Goal: Contribute content: Contribute content

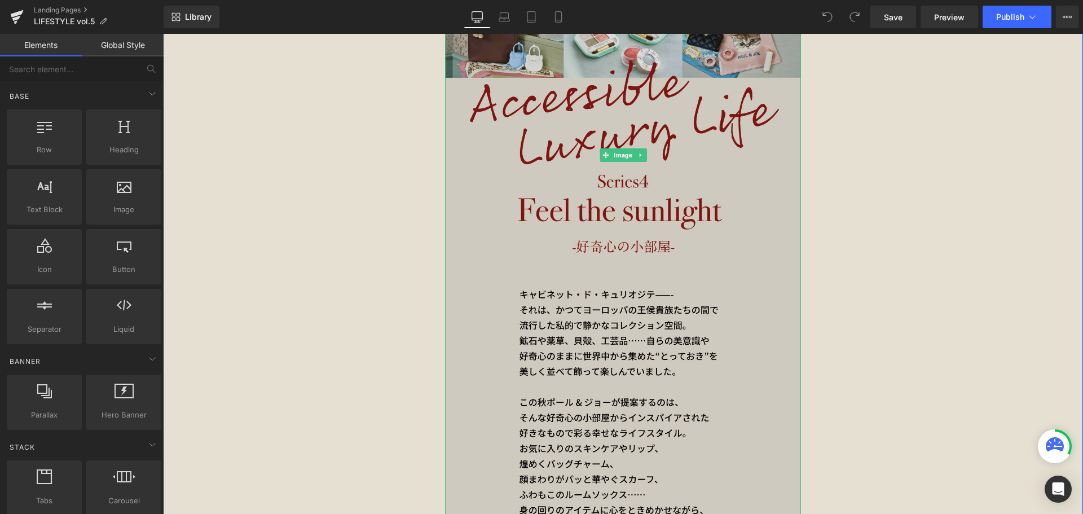
scroll to position [395, 0]
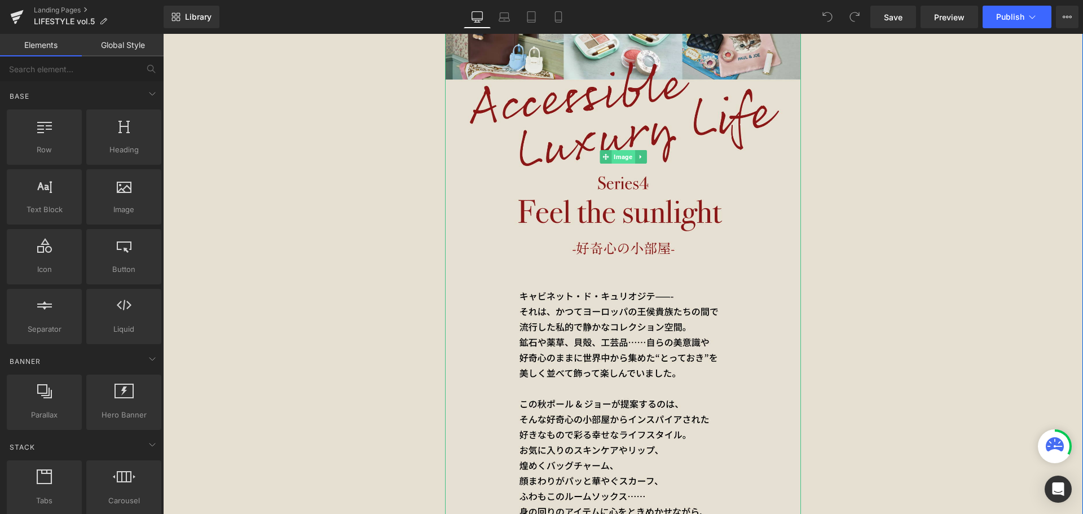
click at [619, 153] on span "Image" at bounding box center [622, 157] width 23 height 14
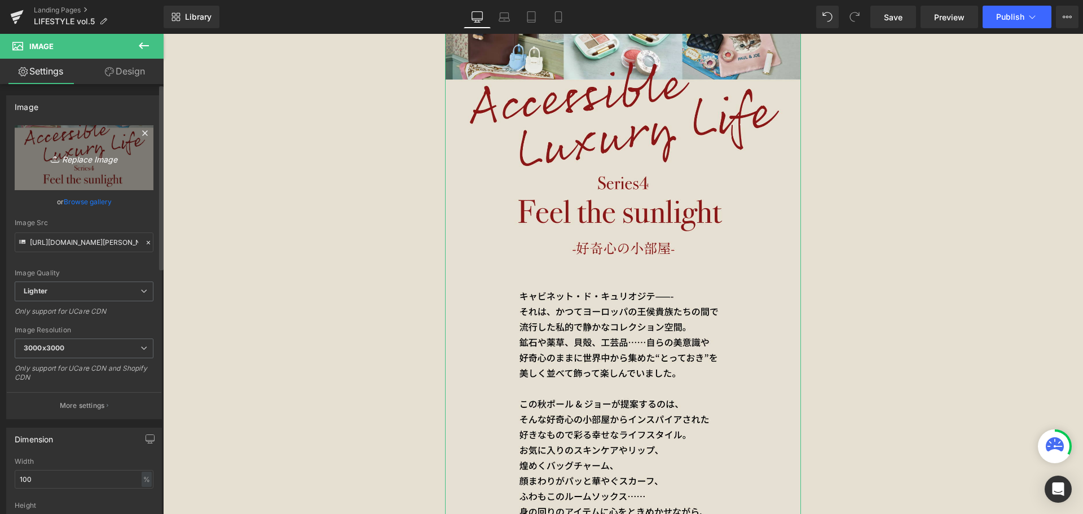
click at [102, 153] on icon "Replace Image" at bounding box center [84, 158] width 90 height 14
type input "C:\fakepath\paul&joe_vol.5_SP_1.jpg"
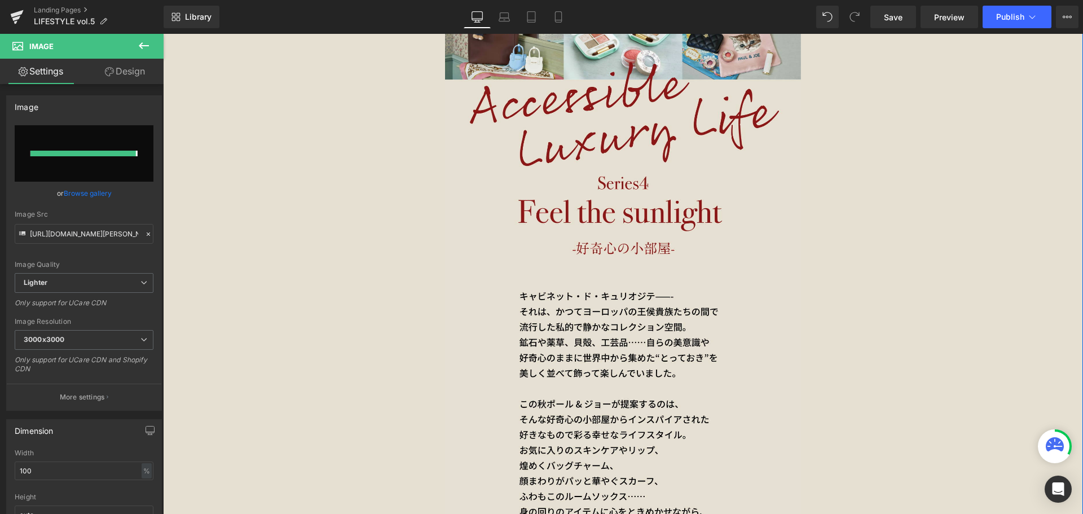
type input "[URL][DOMAIN_NAME][PERSON_NAME][PERSON_NAME]"
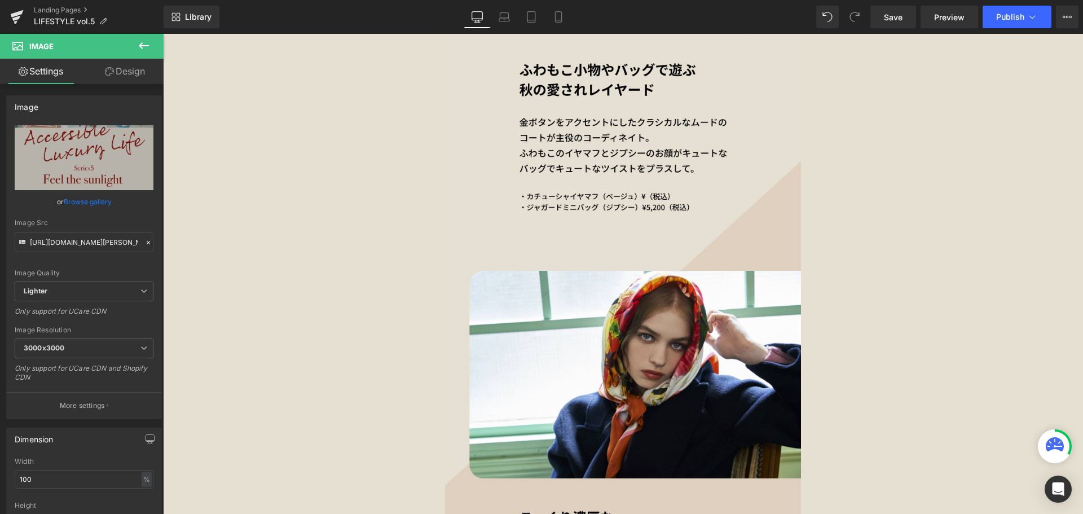
scroll to position [1071, 0]
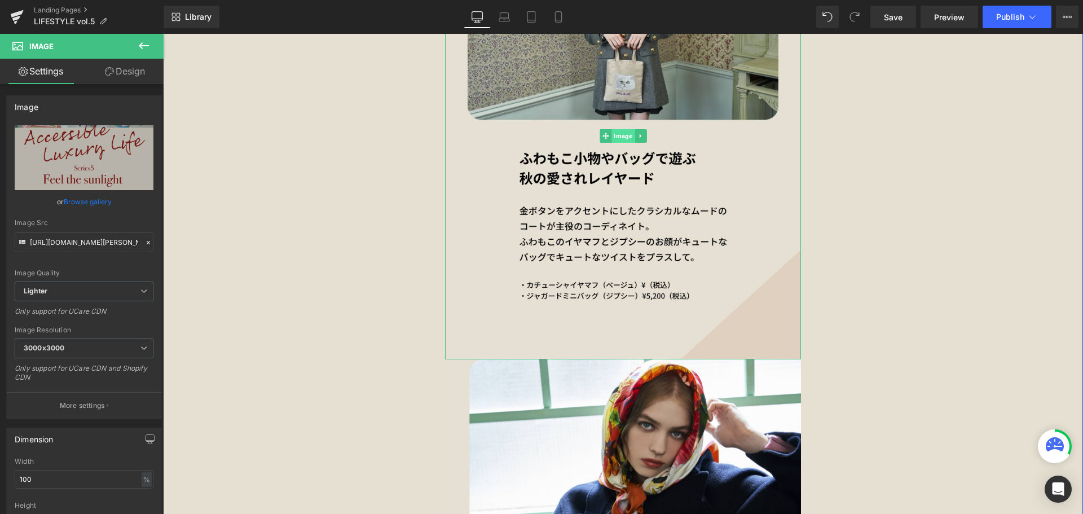
click at [613, 133] on span "Image" at bounding box center [622, 136] width 23 height 14
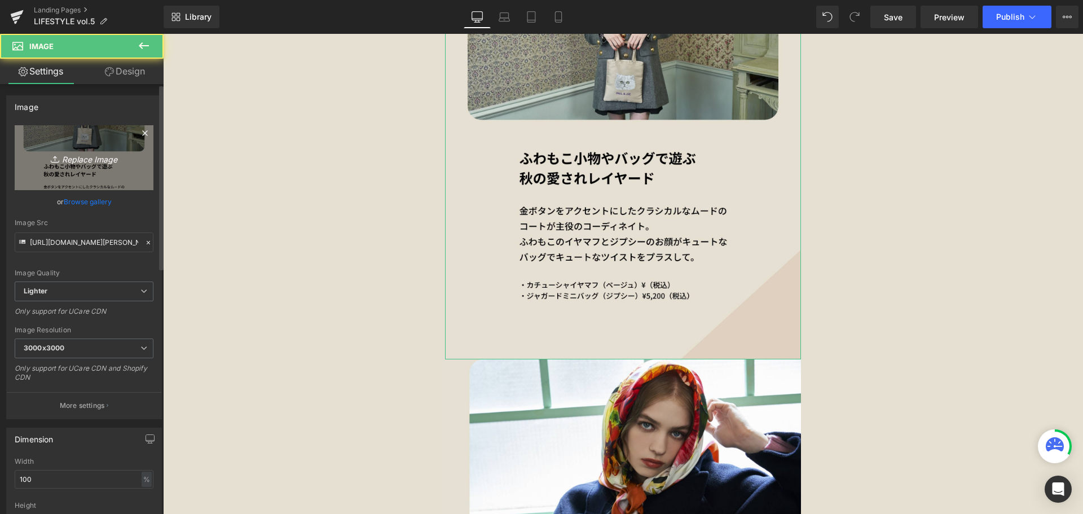
click at [131, 157] on link "Replace Image" at bounding box center [84, 157] width 139 height 65
type input "C:\fakepath\paul&joe_vol.5_SP_2.jpg"
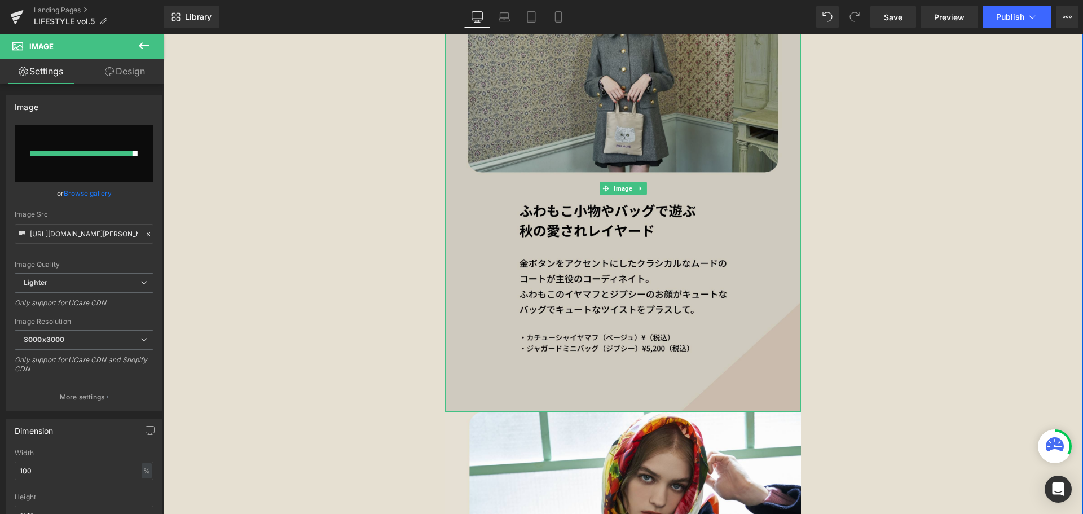
scroll to position [1015, 0]
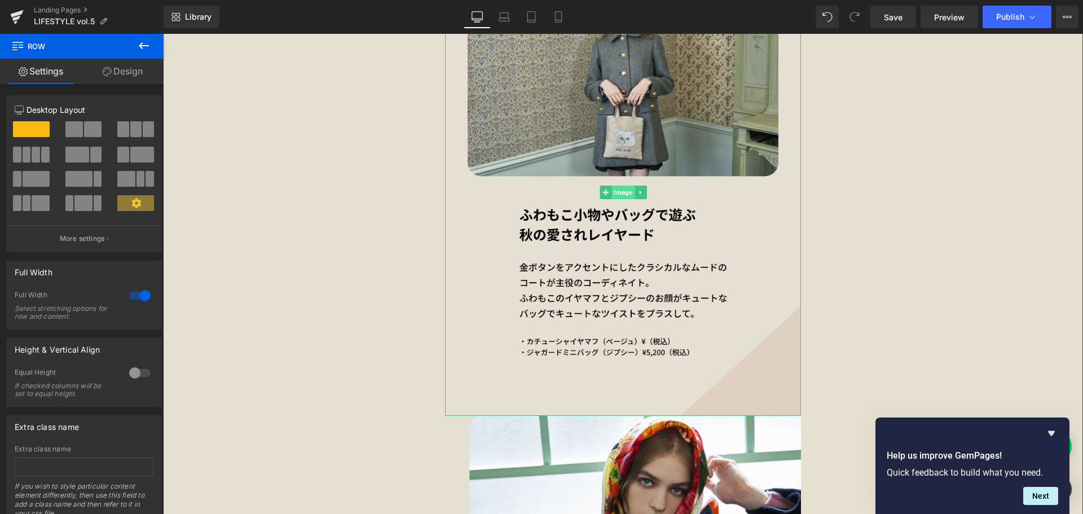
click at [620, 190] on span "Image" at bounding box center [622, 193] width 23 height 14
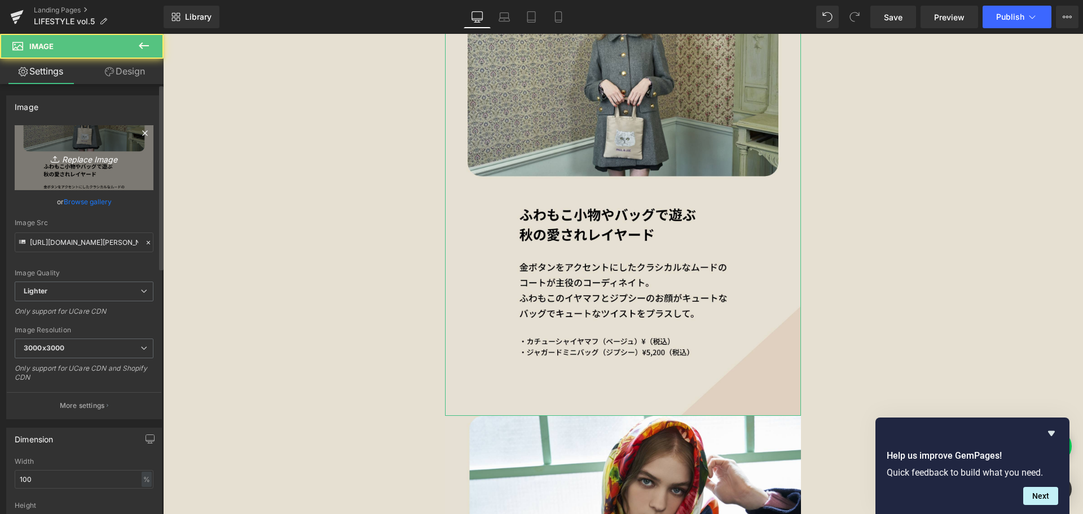
click at [96, 129] on link "Replace Image" at bounding box center [84, 157] width 139 height 65
type input "C:\fakepath\paul&joe_vol.5_SP_2.jpg"
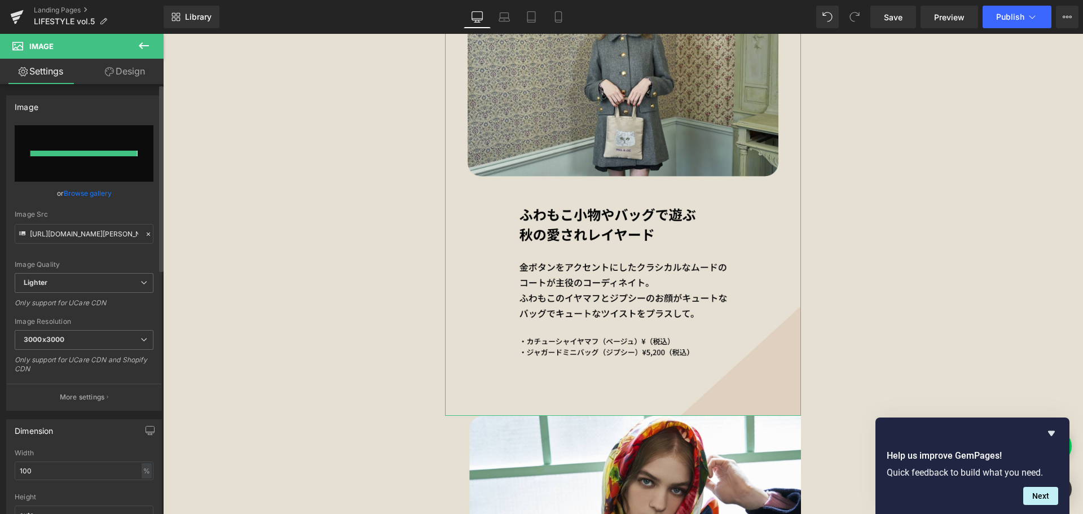
type input "[URL][DOMAIN_NAME][PERSON_NAME][PERSON_NAME]"
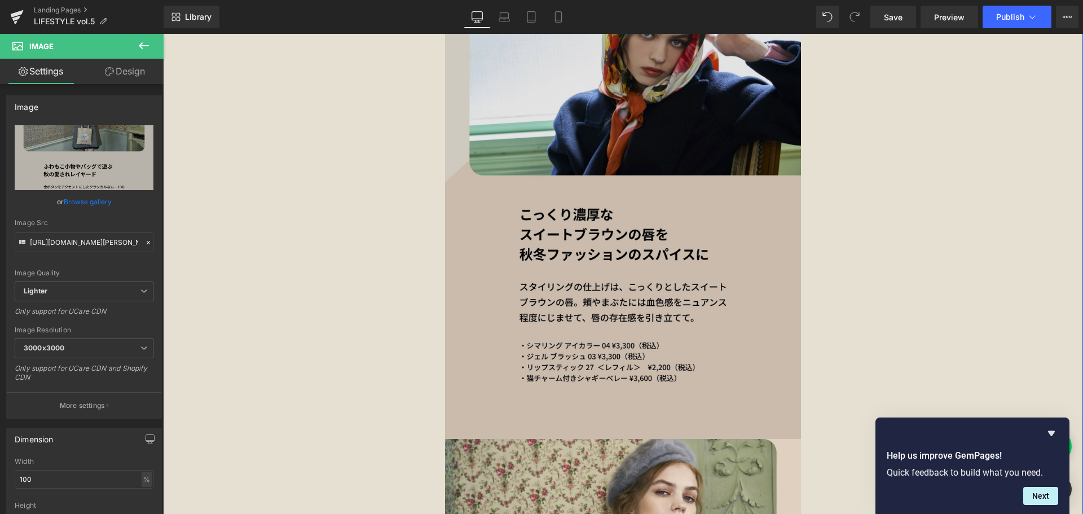
scroll to position [1466, 0]
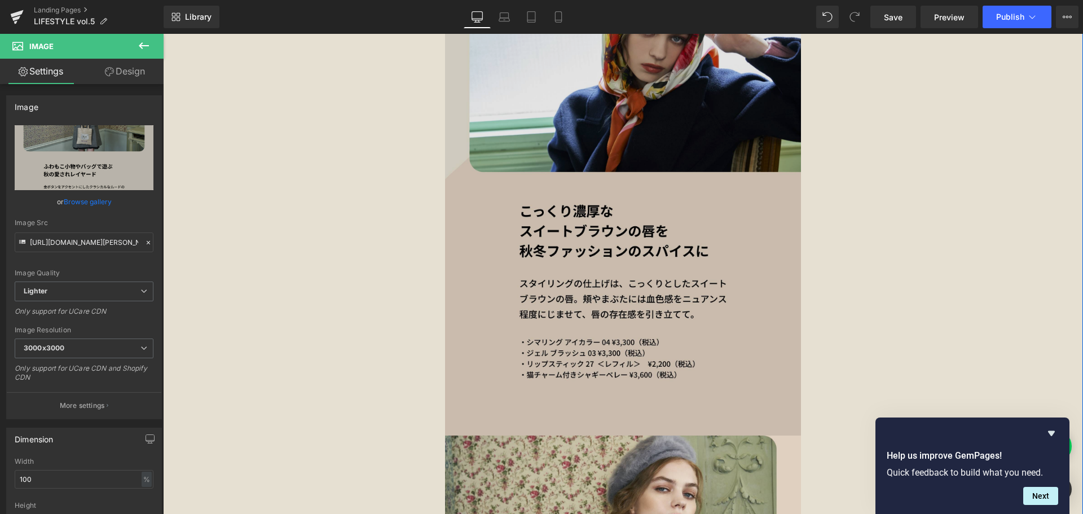
click at [637, 222] on img at bounding box center [623, 199] width 356 height 471
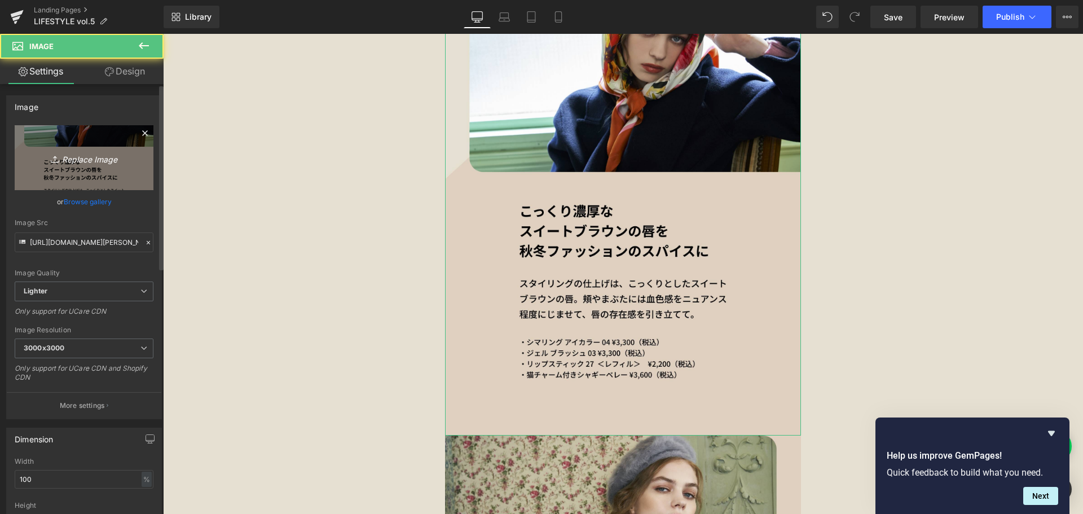
click at [100, 155] on icon "Replace Image" at bounding box center [84, 158] width 90 height 14
type input "C:\fakepath\paul&joe_vol.5_SP_3.jpg"
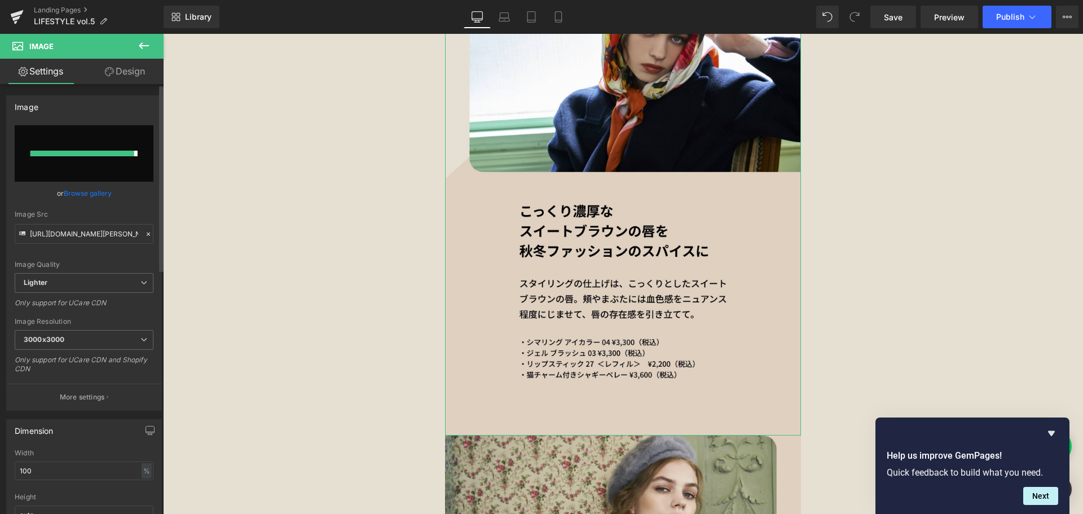
type input "[URL][DOMAIN_NAME][PERSON_NAME][PERSON_NAME]"
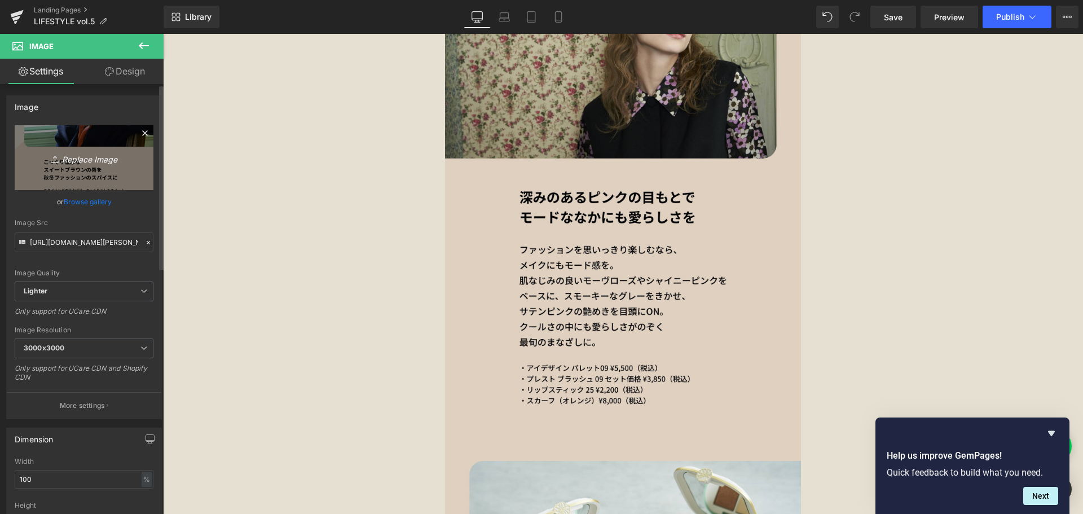
scroll to position [1917, 0]
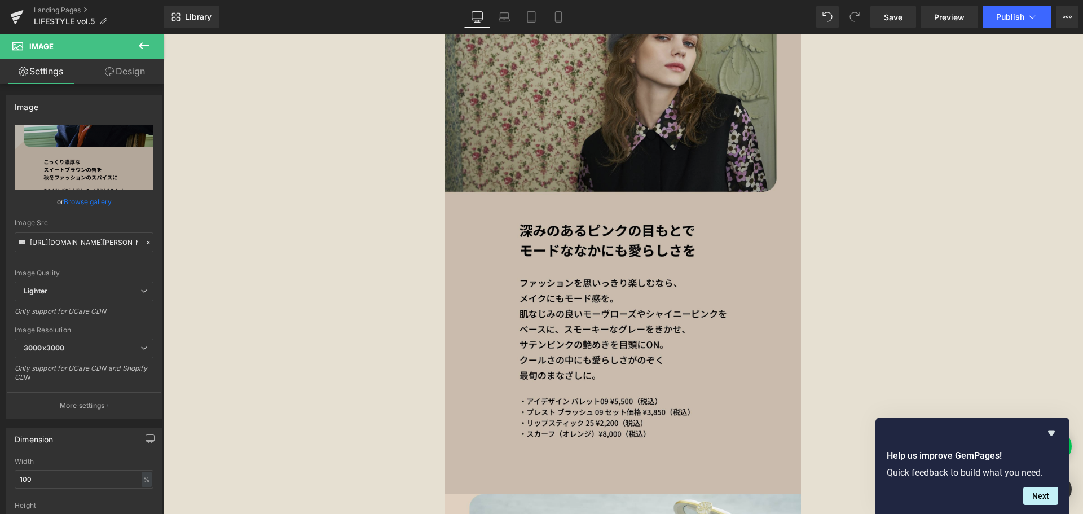
click at [576, 232] on img at bounding box center [623, 239] width 356 height 510
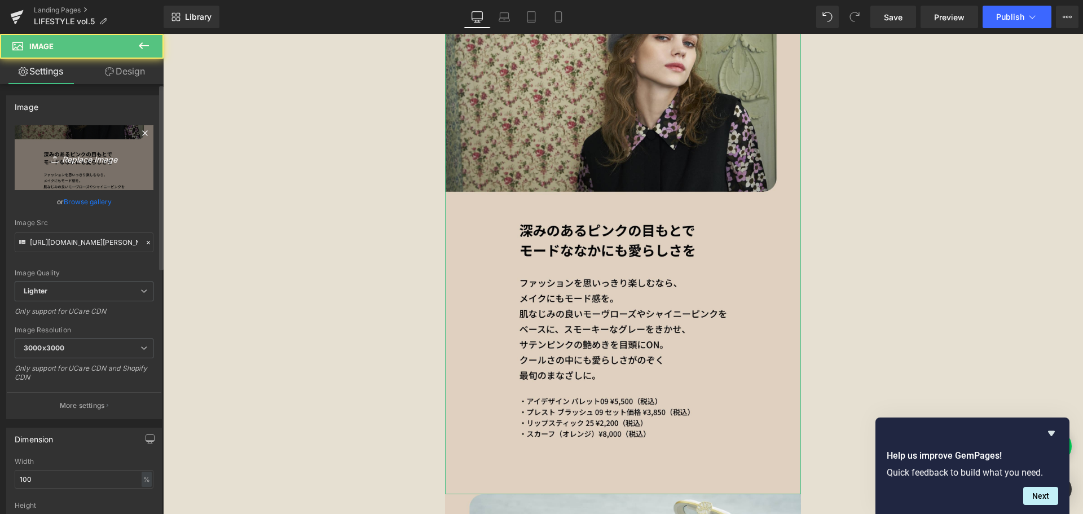
click at [118, 156] on icon "Replace Image" at bounding box center [84, 158] width 90 height 14
type input "C:\fakepath\paul&joe_vol.5_SP_4.jpg"
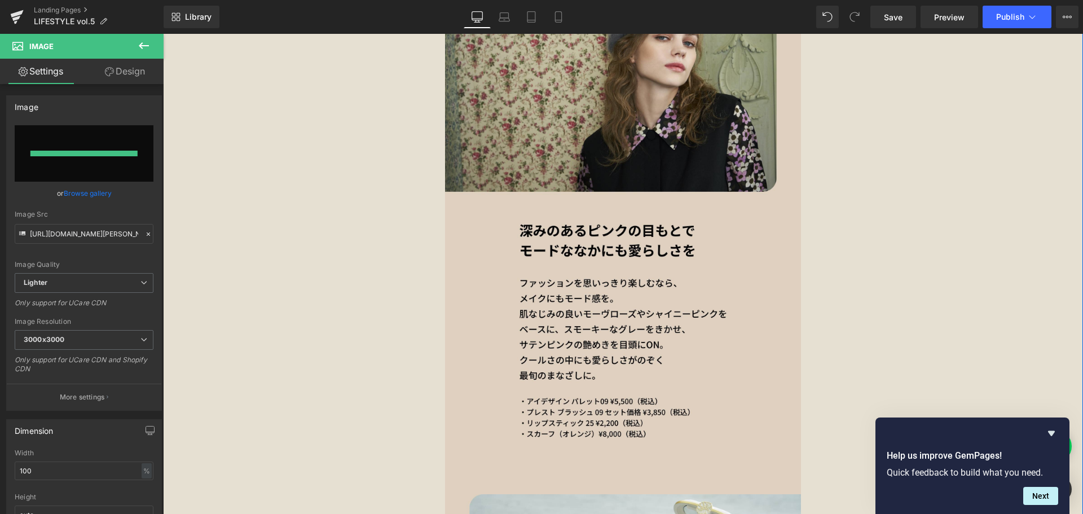
type input "[URL][DOMAIN_NAME][PERSON_NAME][PERSON_NAME]"
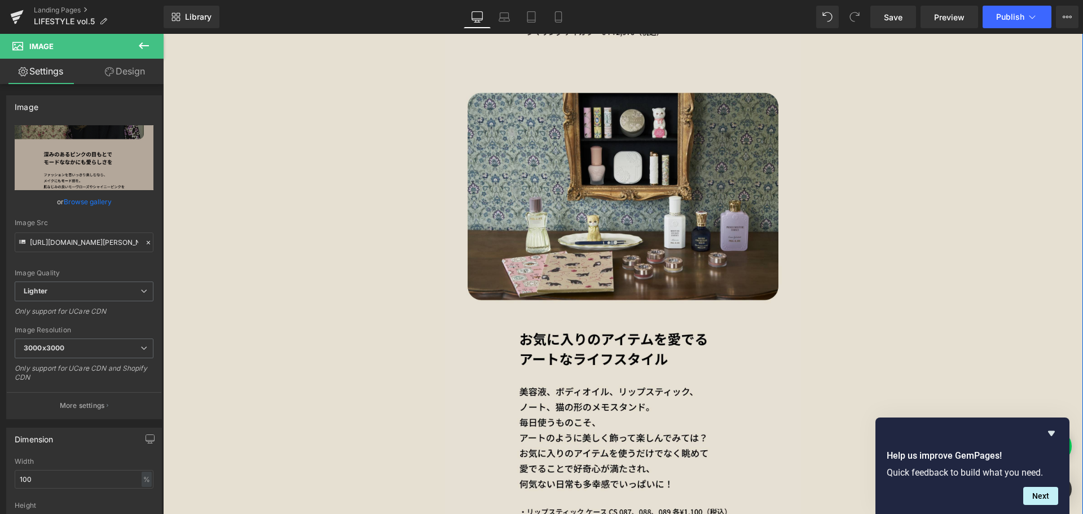
scroll to position [3214, 0]
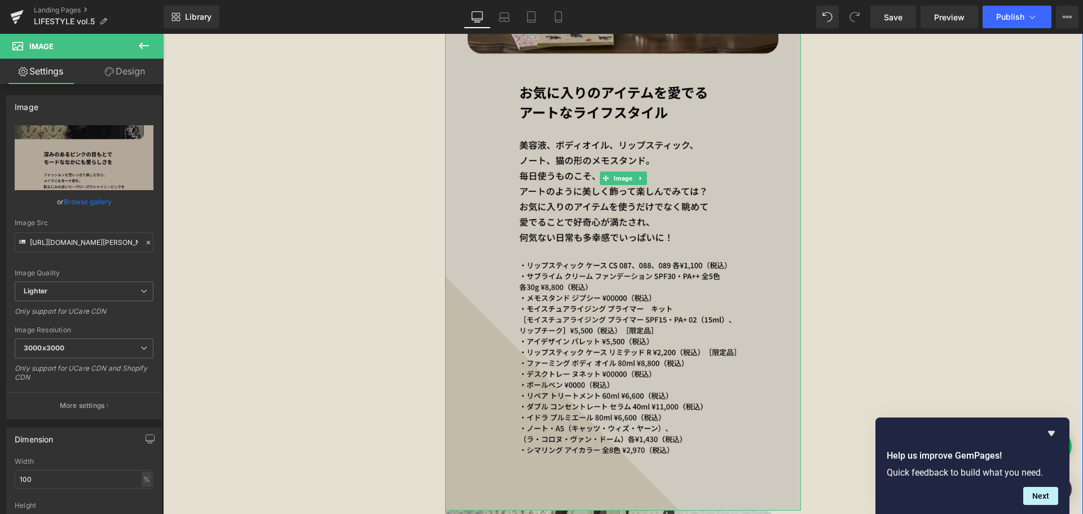
click at [675, 276] on img at bounding box center [623, 178] width 356 height 665
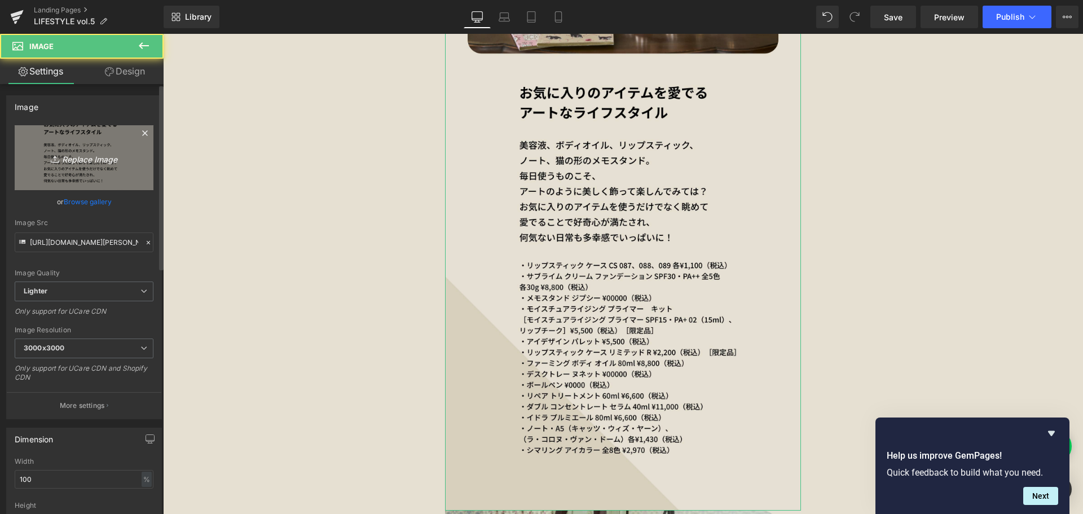
click at [24, 144] on link "Replace Image" at bounding box center [84, 157] width 139 height 65
type input "C:\fakepath\paul&joe_vol.5_SP_6.jpg"
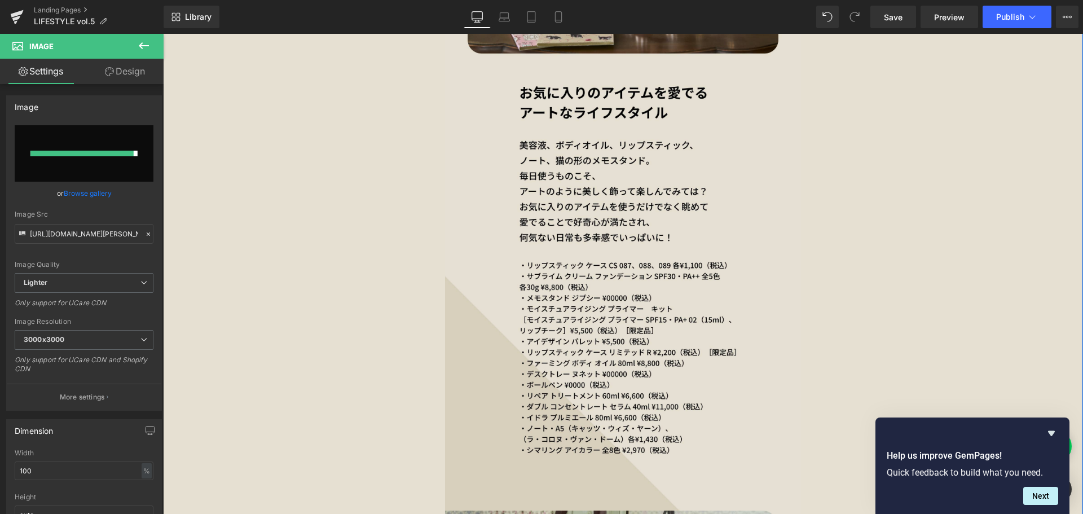
type input "[URL][DOMAIN_NAME][PERSON_NAME][PERSON_NAME]"
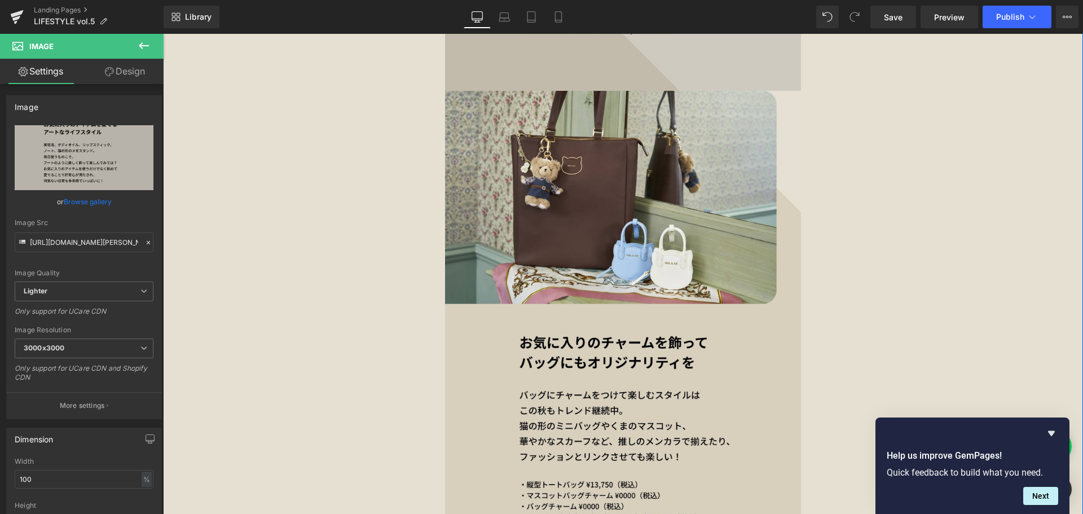
scroll to position [3722, 0]
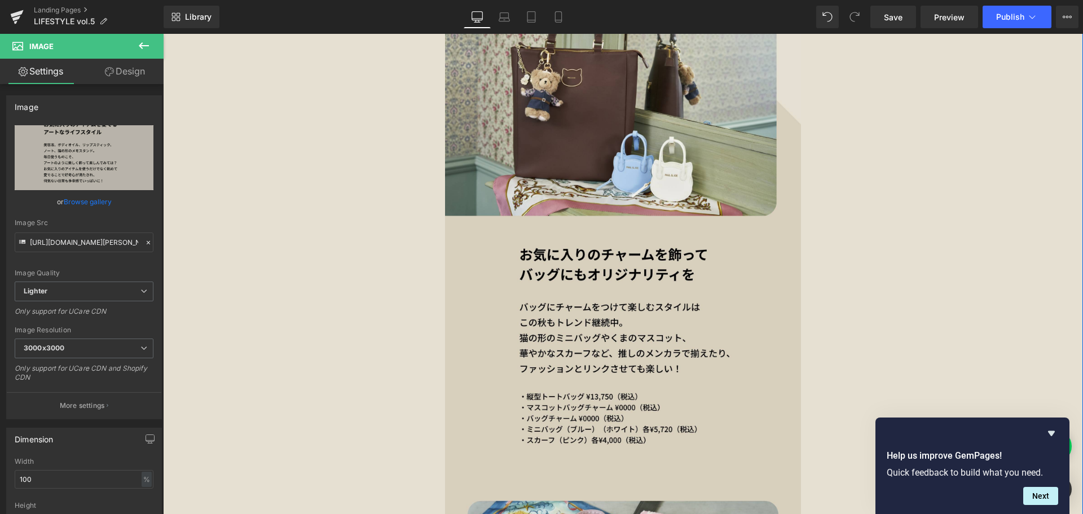
click at [679, 218] on img at bounding box center [623, 251] width 356 height 497
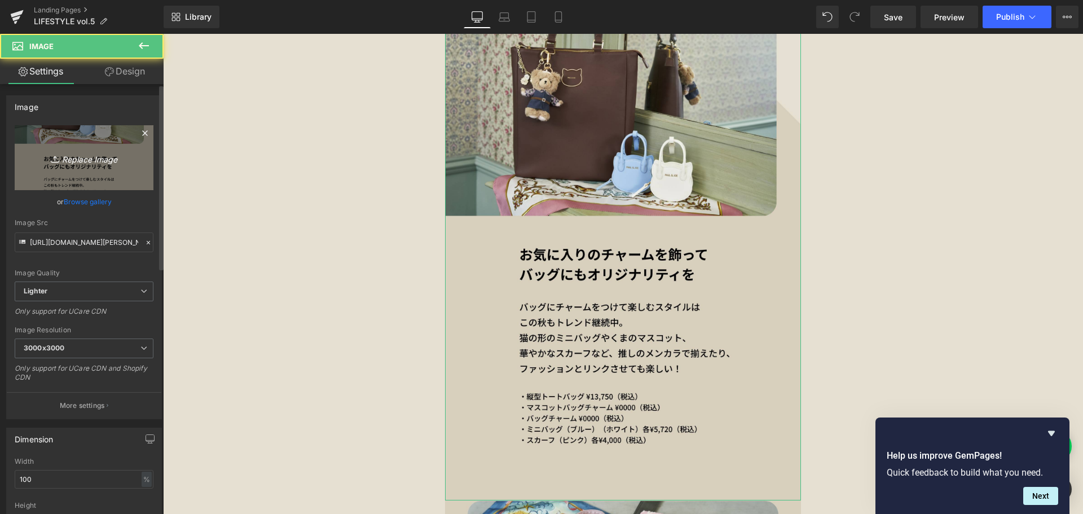
click at [83, 163] on icon "Replace Image" at bounding box center [84, 158] width 90 height 14
type input "C:\fakepath\paul&joe_vol.5_SP_7.jpg"
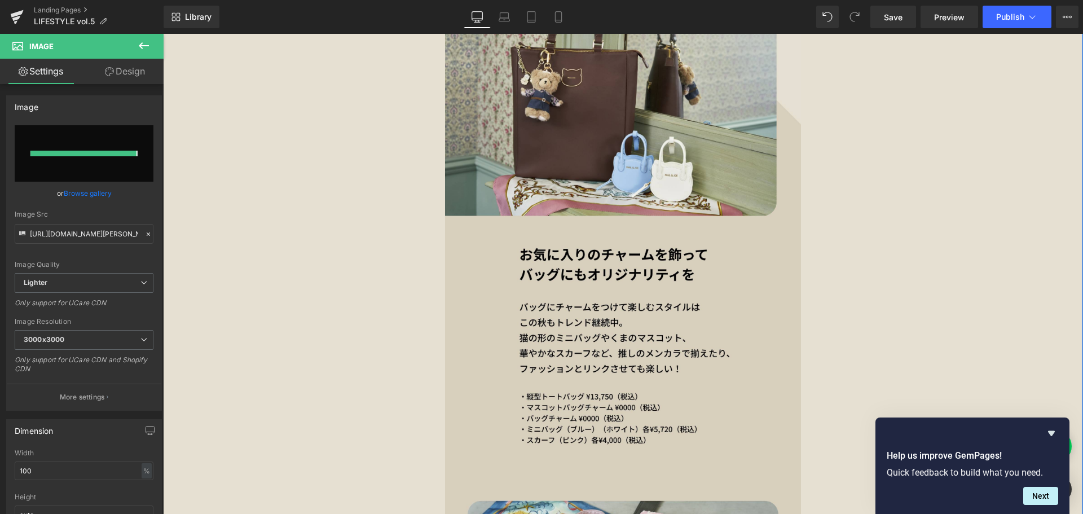
type input "[URL][DOMAIN_NAME][PERSON_NAME][PERSON_NAME]"
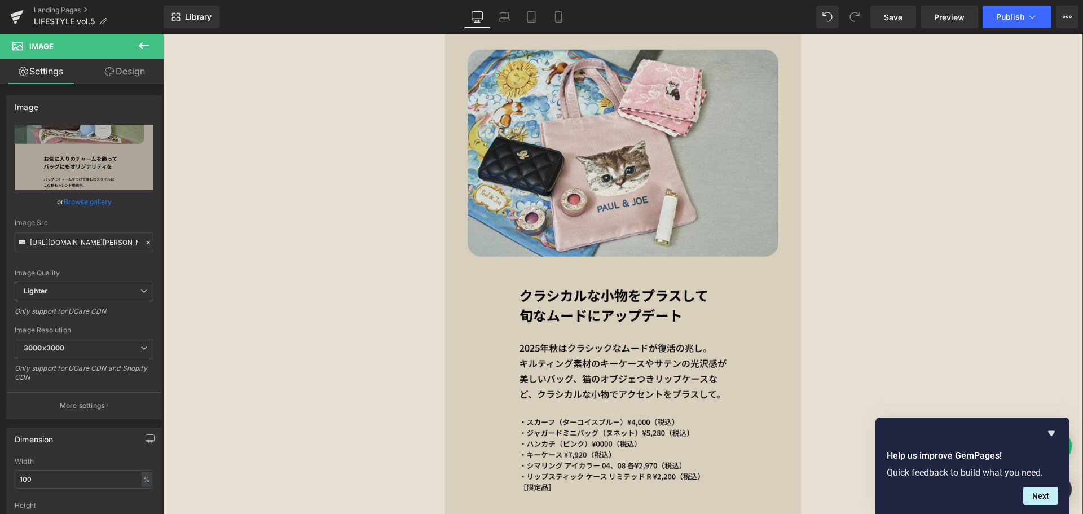
scroll to position [4342, 0]
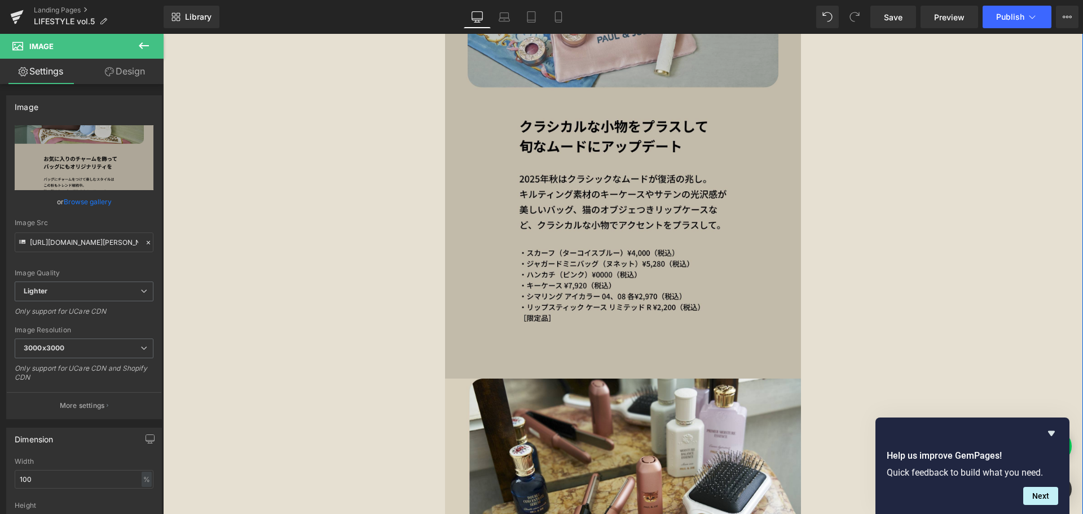
click at [665, 215] on img at bounding box center [623, 129] width 356 height 499
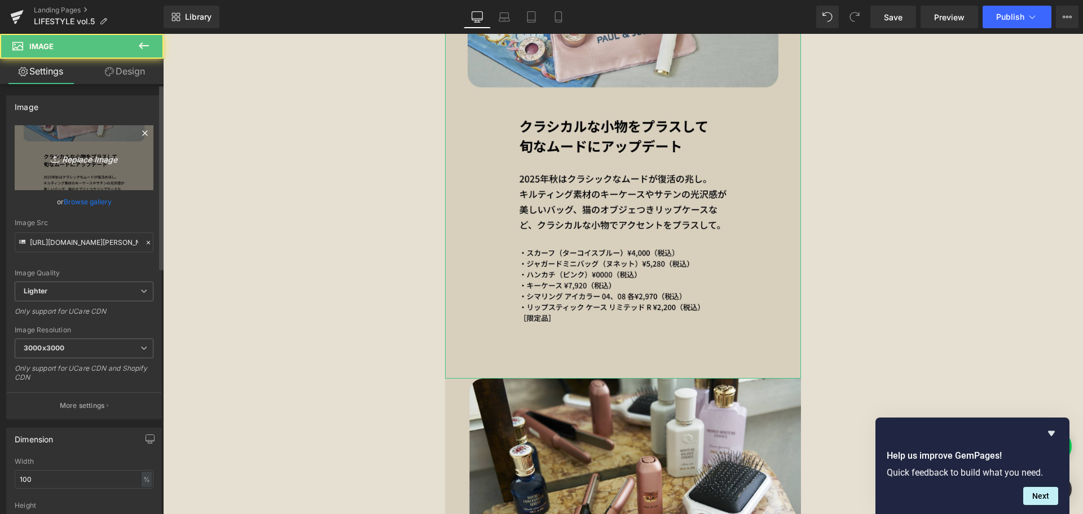
click at [81, 147] on link "Replace Image" at bounding box center [84, 157] width 139 height 65
type input "C:\fakepath\paul&joe_vol.5_SP_8.jpg"
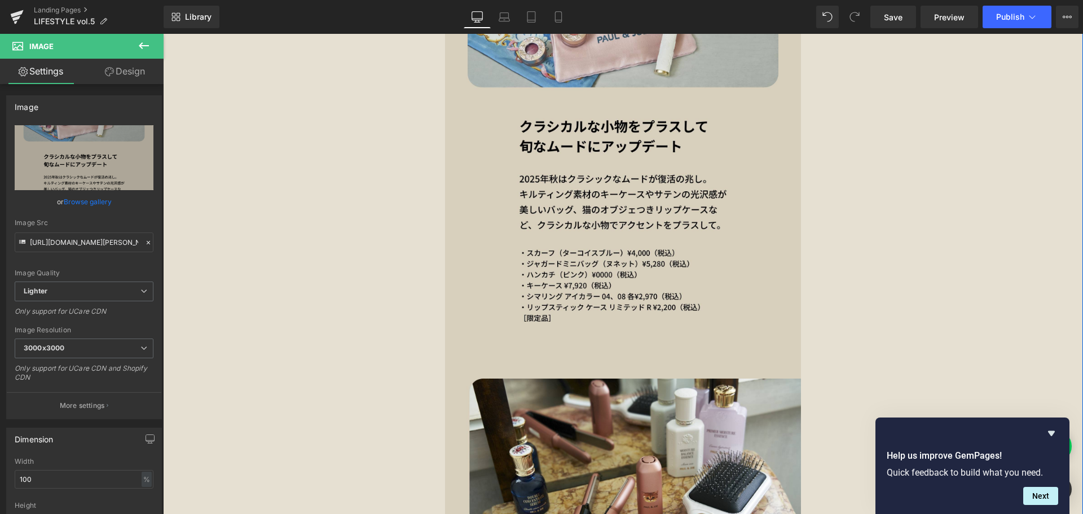
type input "[URL][DOMAIN_NAME][PERSON_NAME][PERSON_NAME]"
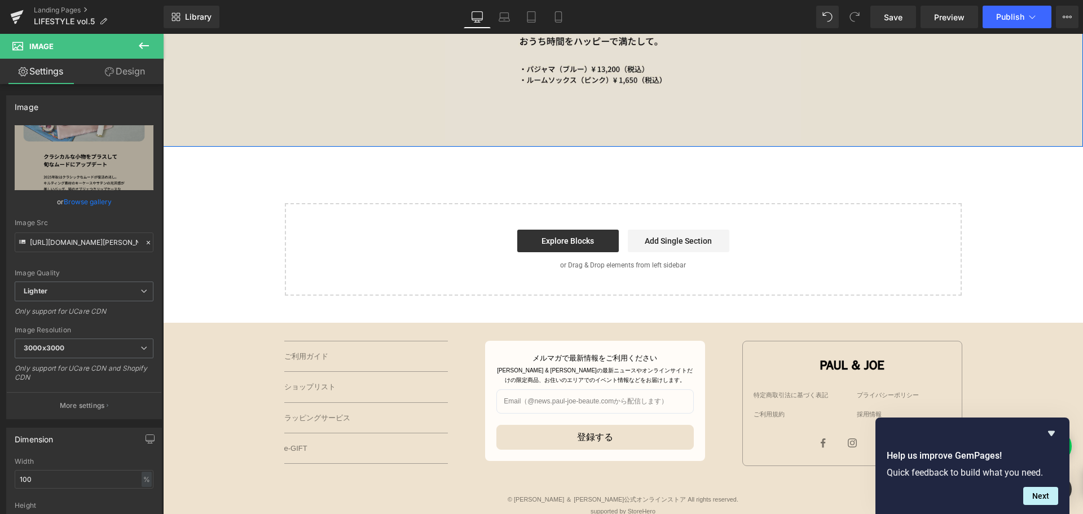
scroll to position [5639, 0]
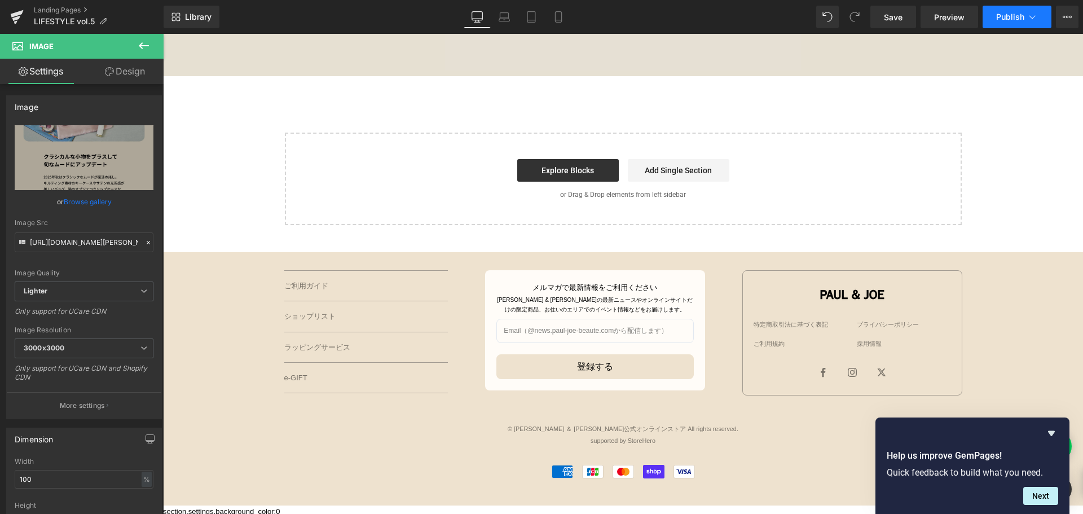
click at [1018, 20] on span "Publish" at bounding box center [1010, 16] width 28 height 9
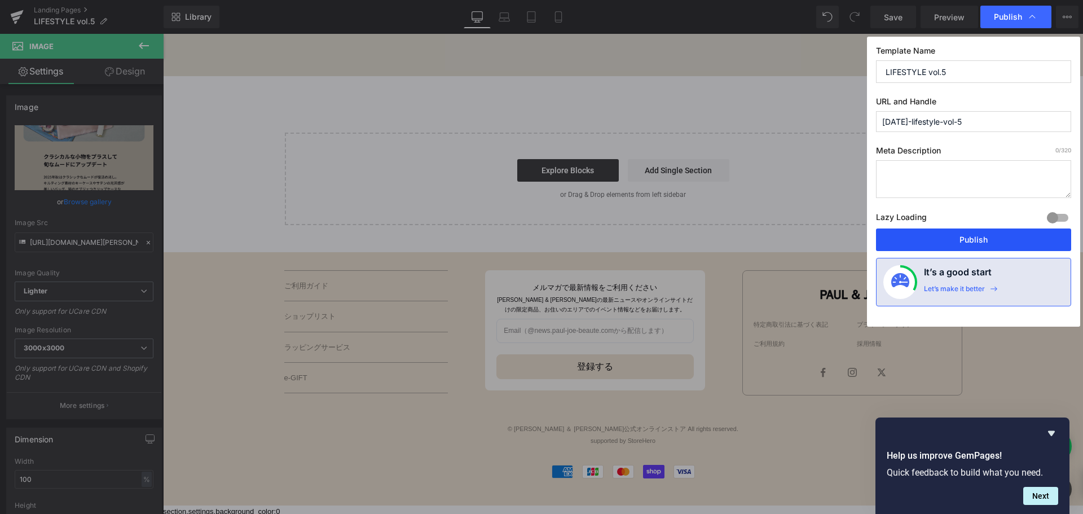
click at [963, 230] on button "Publish" at bounding box center [973, 239] width 195 height 23
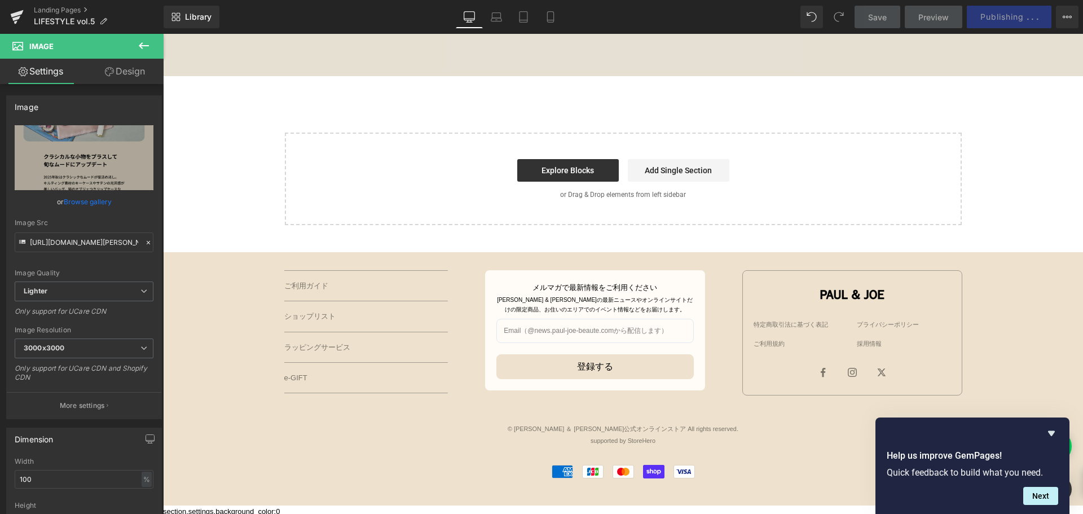
scroll to position [5470, 0]
